Goal: Task Accomplishment & Management: Manage account settings

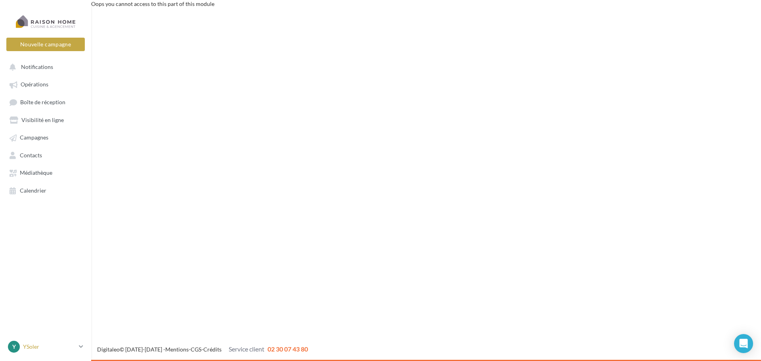
click at [37, 344] on p "YSoler" at bounding box center [49, 347] width 53 height 8
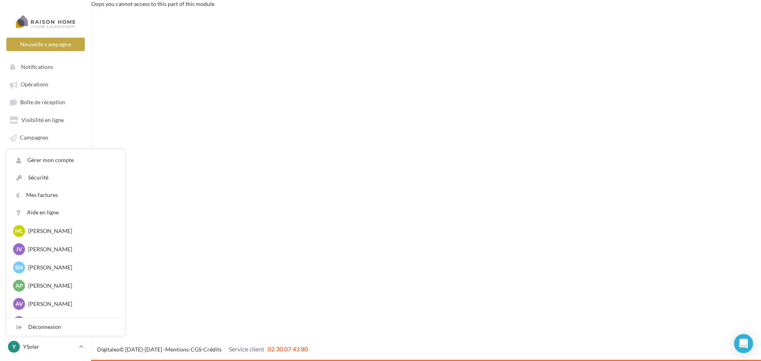
scroll to position [1150, 0]
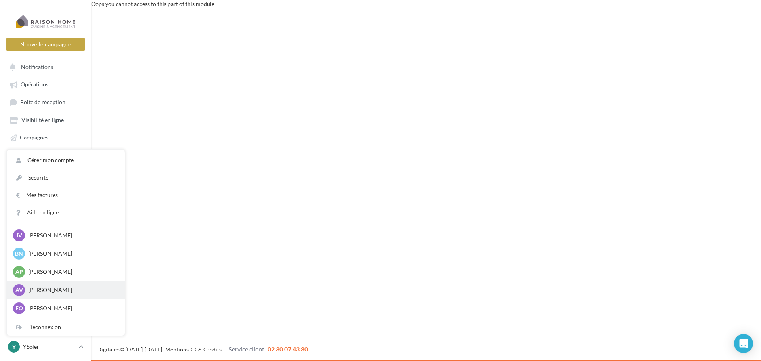
click at [75, 291] on p "[PERSON_NAME]" at bounding box center [71, 290] width 87 height 8
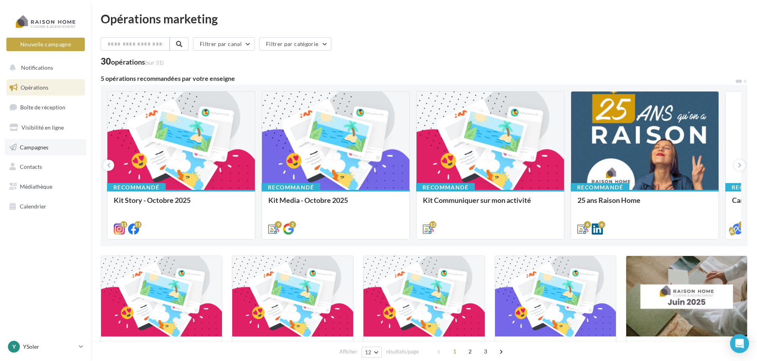
click at [47, 149] on span "Campagnes" at bounding box center [34, 147] width 29 height 7
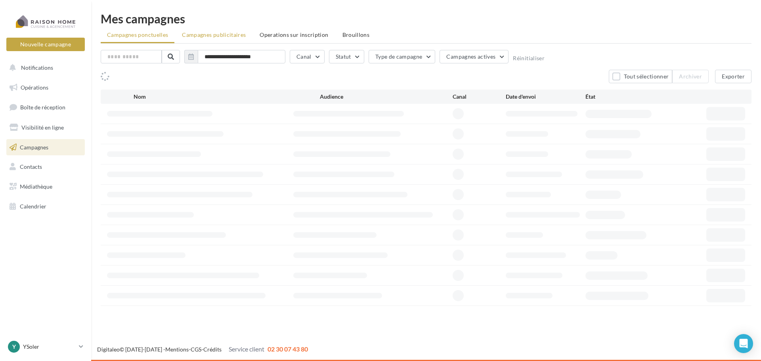
click at [203, 36] on span "Campagnes publicitaires" at bounding box center [214, 34] width 64 height 7
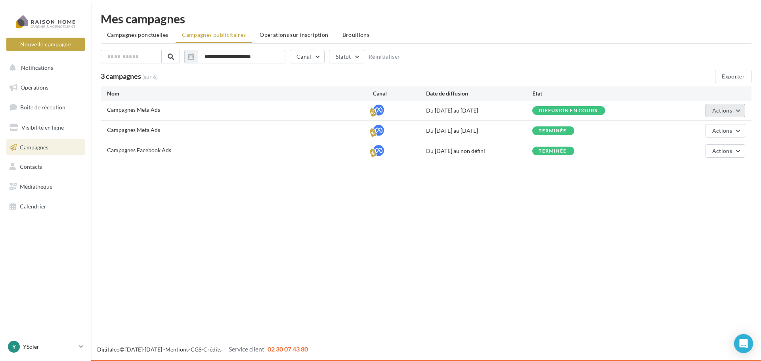
click at [714, 107] on span "Actions" at bounding box center [723, 110] width 20 height 7
click at [686, 124] on button "Éditer" at bounding box center [705, 129] width 79 height 21
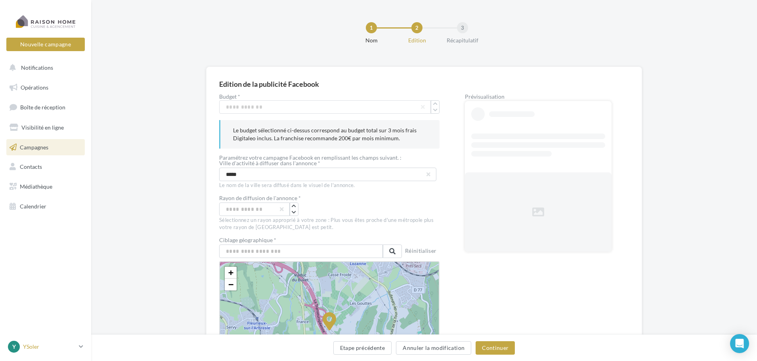
click at [47, 343] on p "YSoler" at bounding box center [49, 347] width 53 height 8
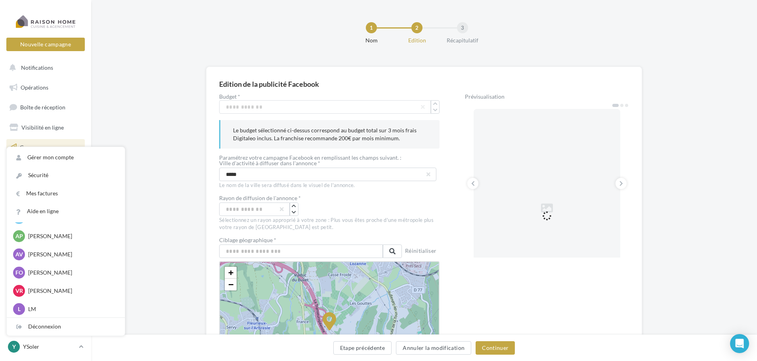
scroll to position [1186, 0]
click at [63, 255] on p "Arnaud VAILLANT" at bounding box center [71, 254] width 87 height 8
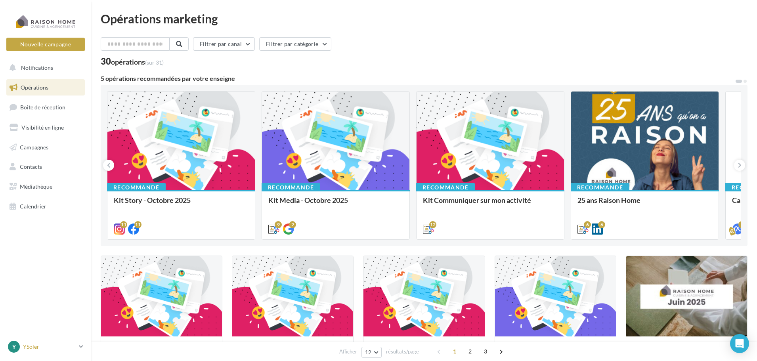
click at [30, 343] on p "YSoler" at bounding box center [49, 347] width 53 height 8
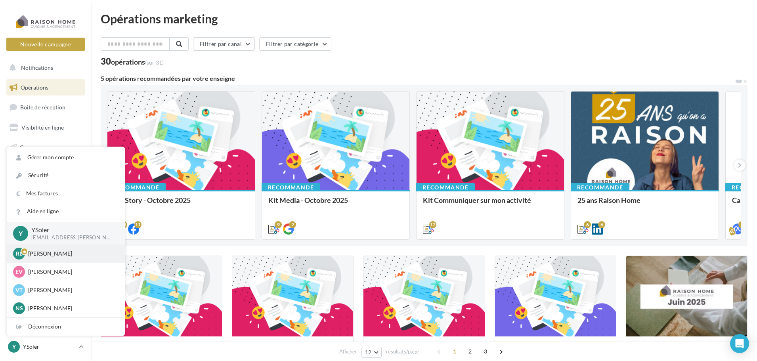
click at [50, 252] on p "[PERSON_NAME]" at bounding box center [71, 254] width 87 height 8
